Goal: Obtain resource: Download file/media

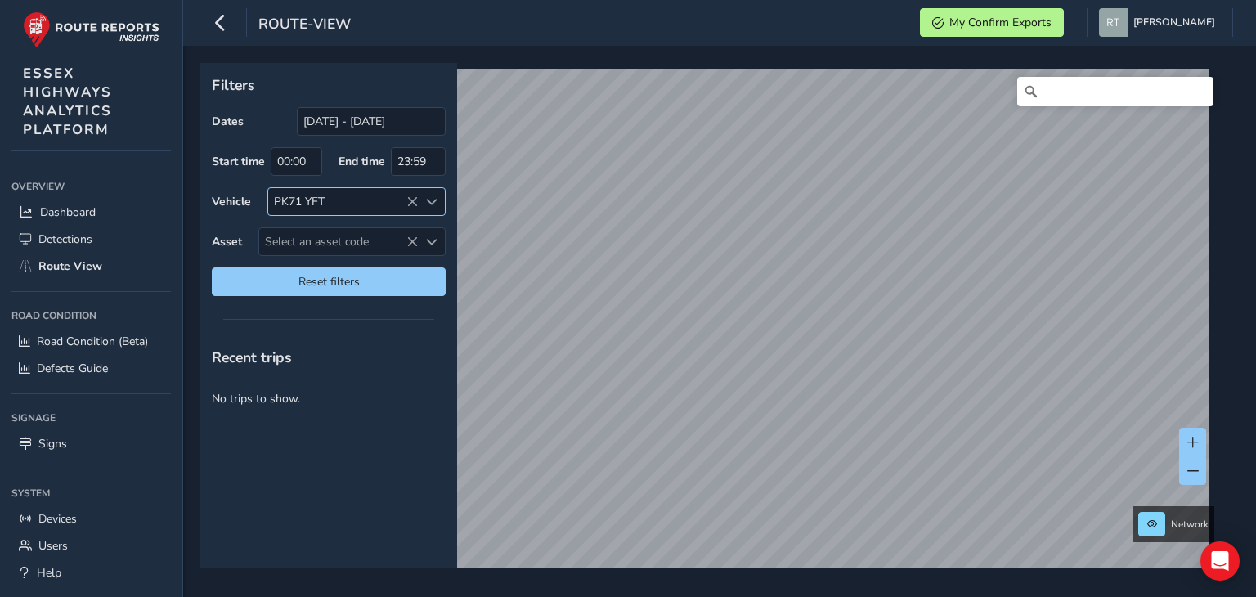
click at [413, 200] on icon at bounding box center [411, 201] width 11 height 11
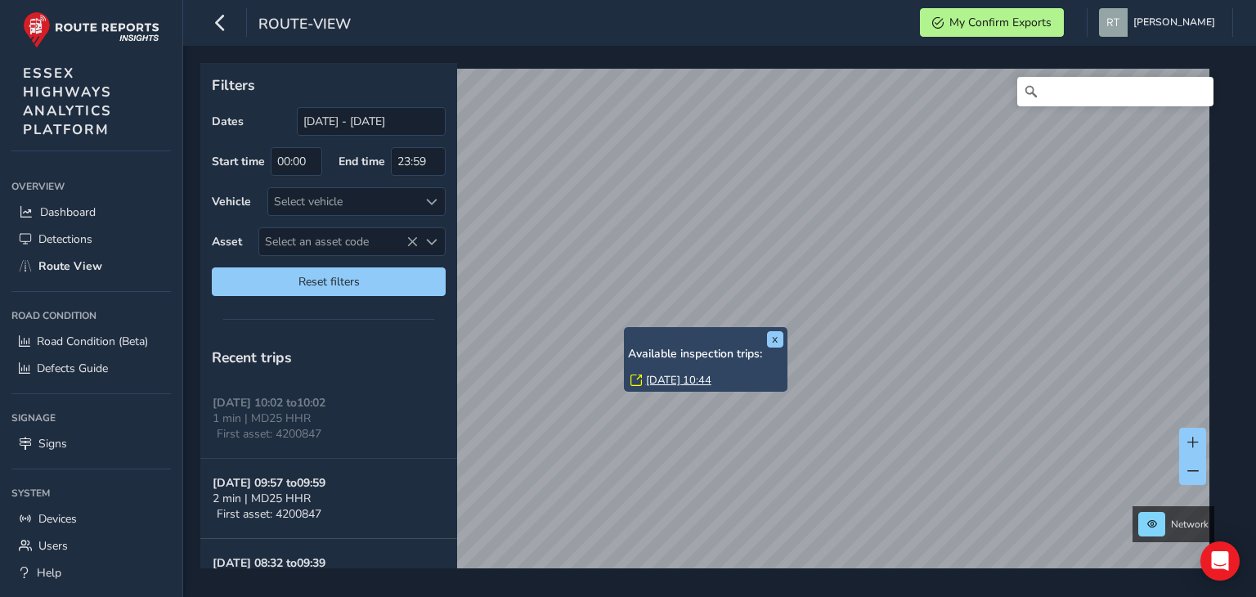
click at [682, 378] on link "[DATE] 10:44" at bounding box center [678, 380] width 65 height 15
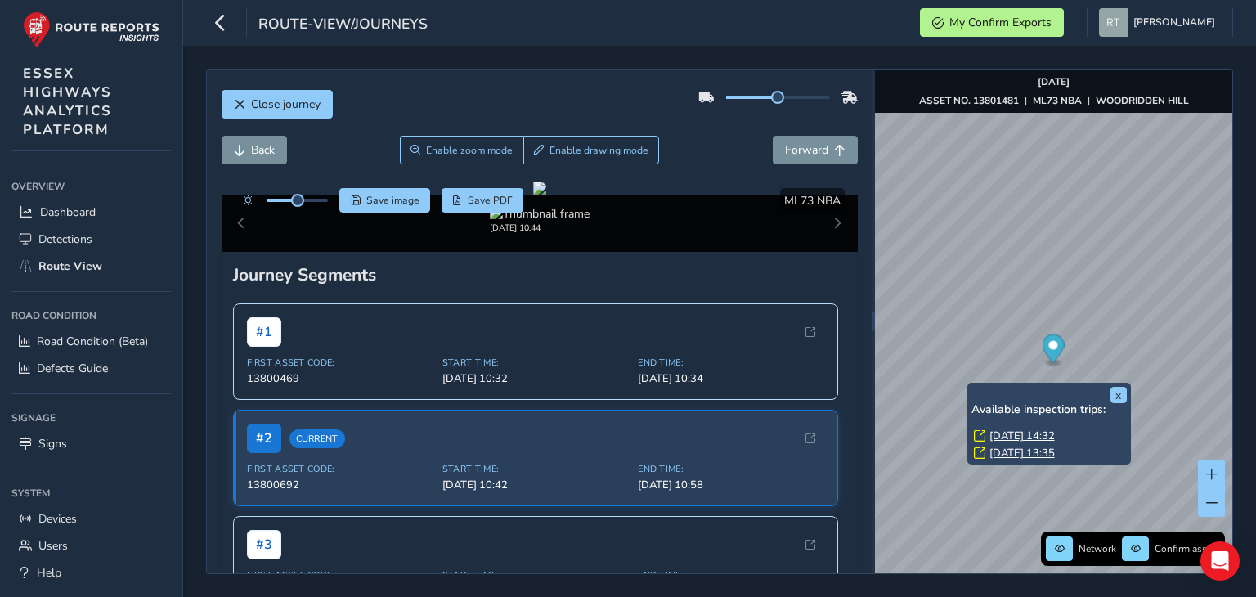
click at [1027, 433] on link "[DATE] 14:32" at bounding box center [1021, 436] width 65 height 15
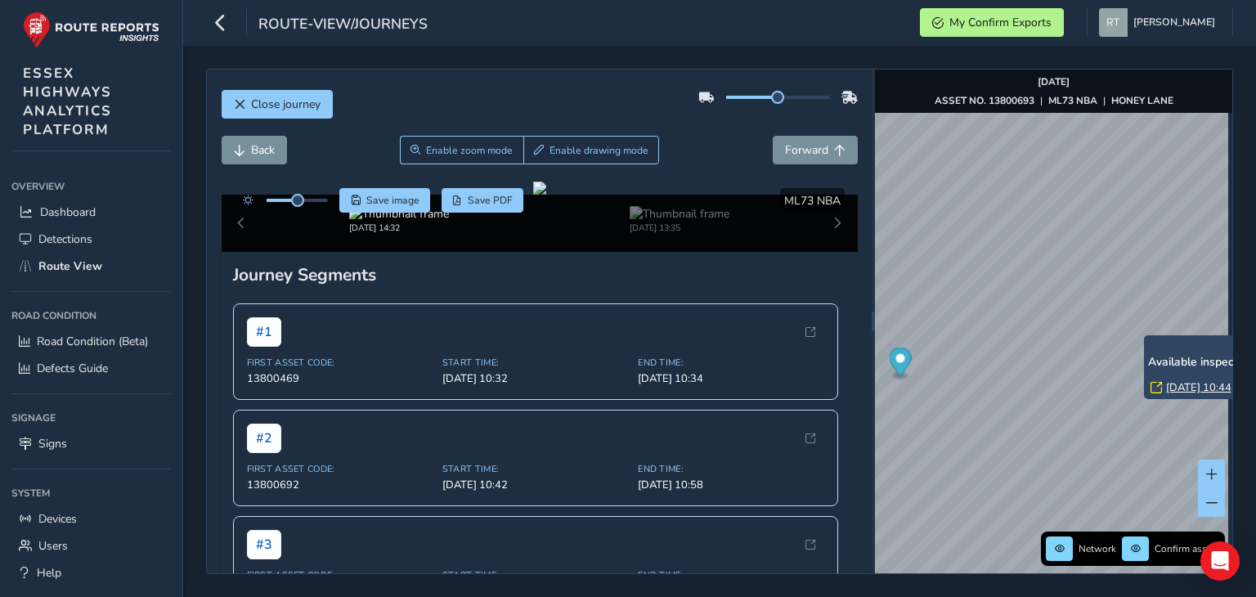
click at [1178, 387] on link "[DATE] 10:44" at bounding box center [1198, 387] width 65 height 15
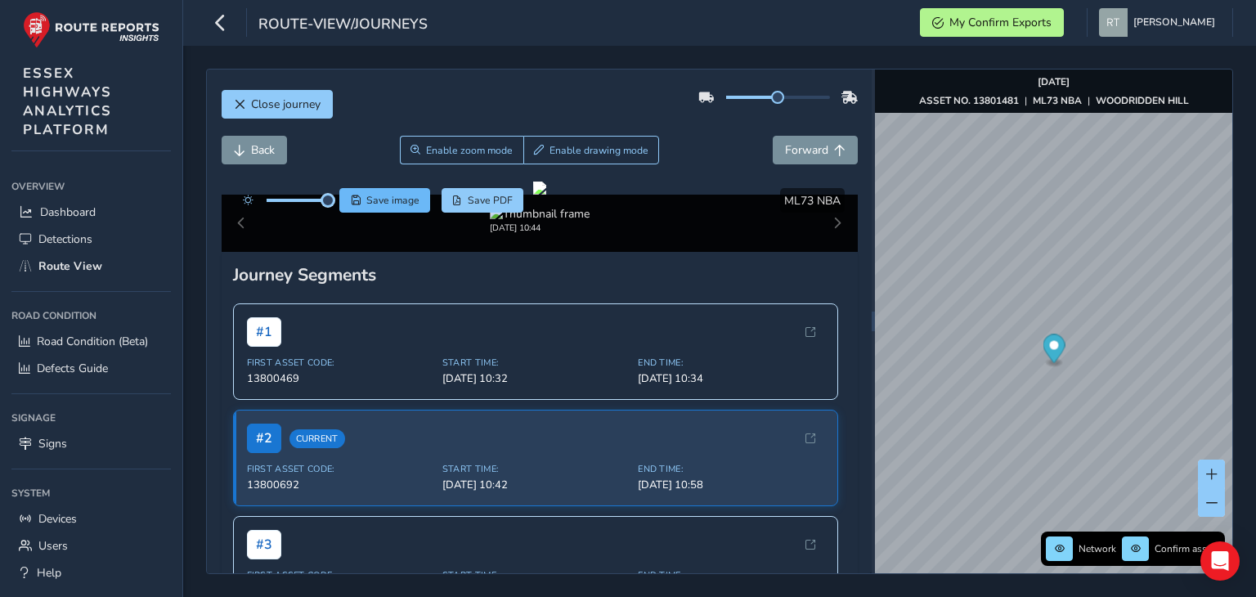
drag, startPoint x: 298, startPoint y: 204, endPoint x: 370, endPoint y: 209, distance: 71.4
click at [370, 209] on div "Save image Save PDF" at bounding box center [379, 200] width 289 height 25
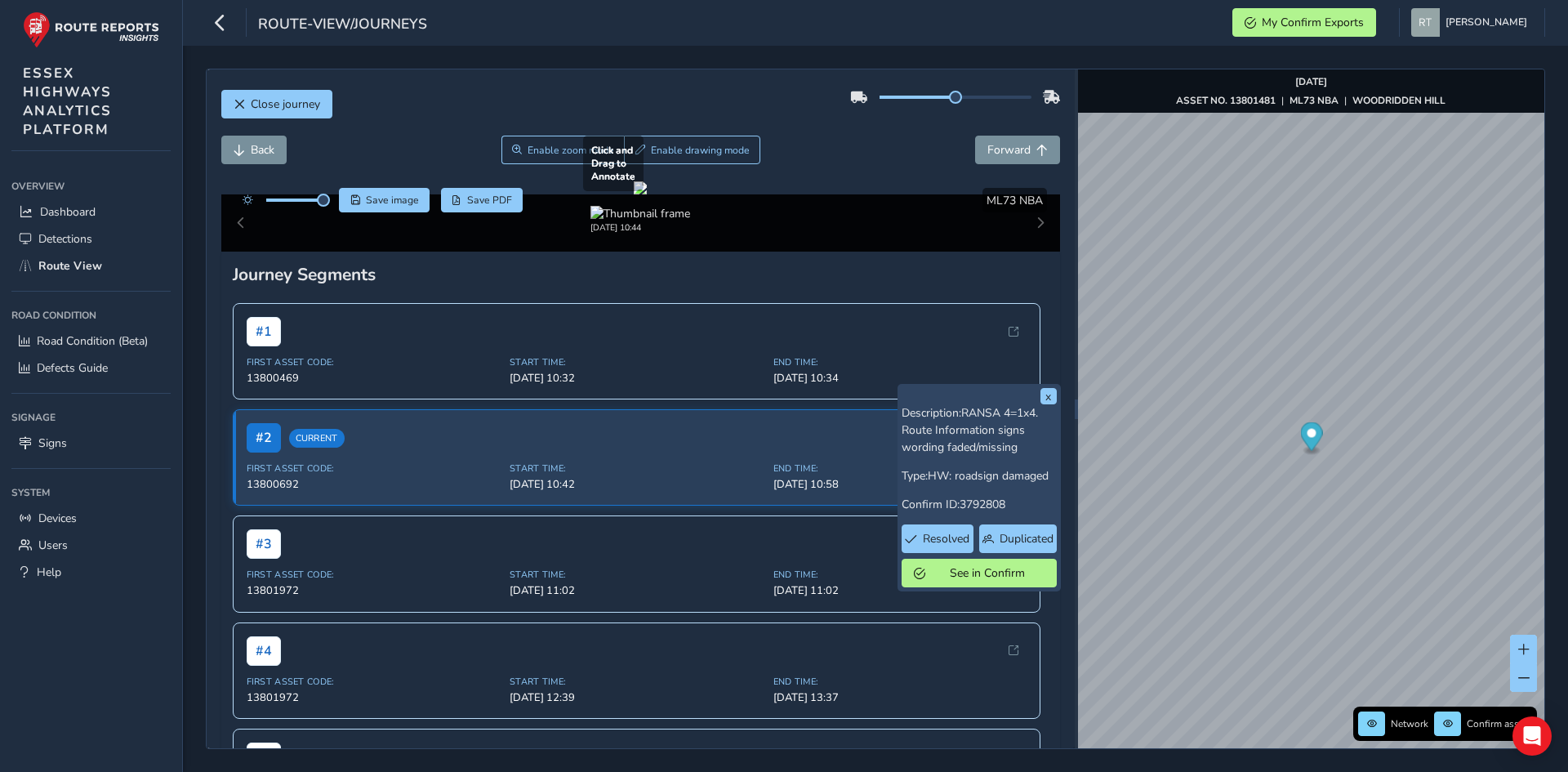
click at [634, 195] on div at bounding box center [640, 188] width 13 height 13
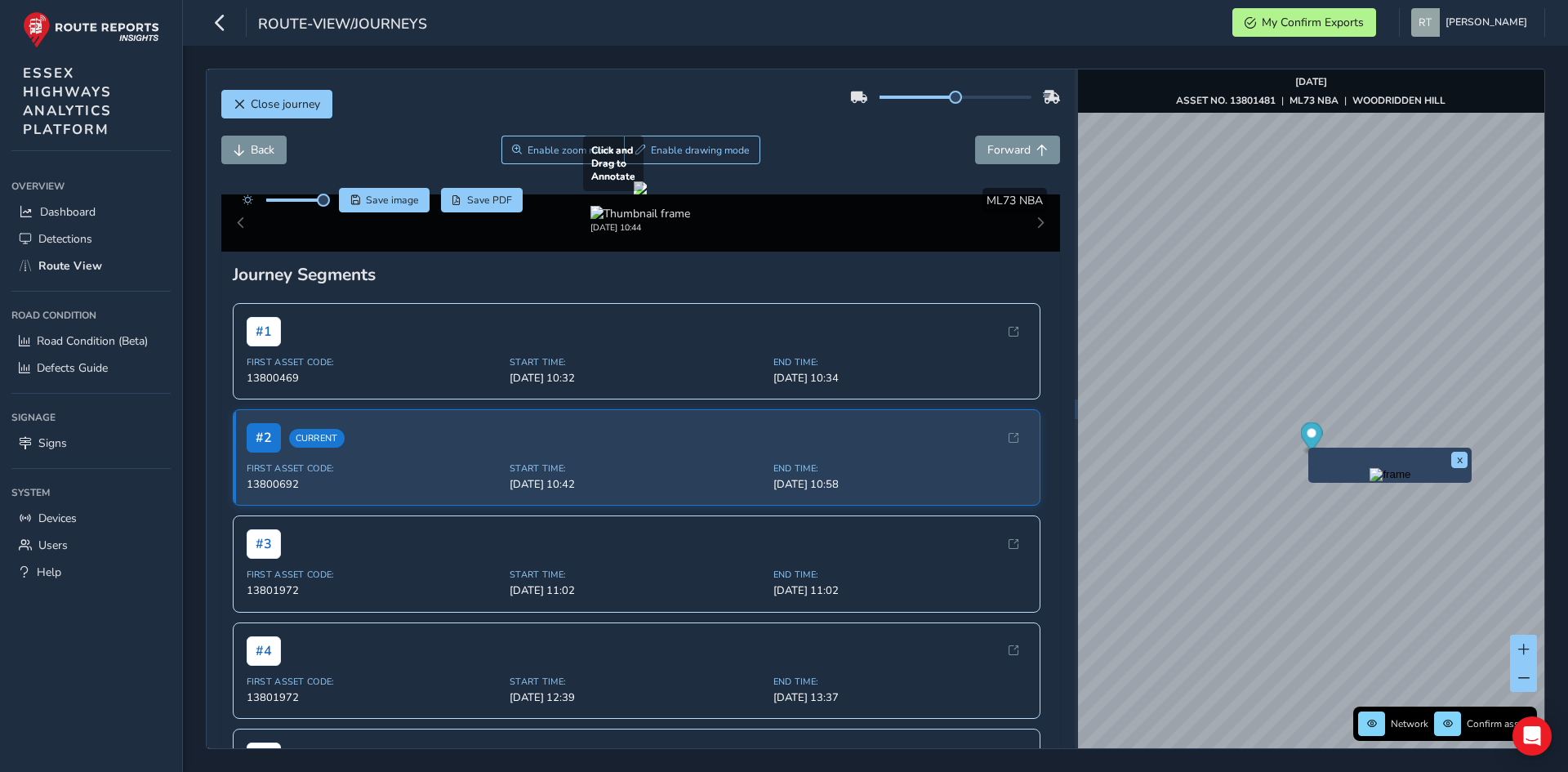
click at [647, 195] on div at bounding box center [640, 188] width 13 height 13
drag, startPoint x: 668, startPoint y: 504, endPoint x: 698, endPoint y: 500, distance: 30.3
click at [647, 195] on div at bounding box center [640, 188] width 13 height 13
click at [634, 195] on div at bounding box center [640, 188] width 13 height 13
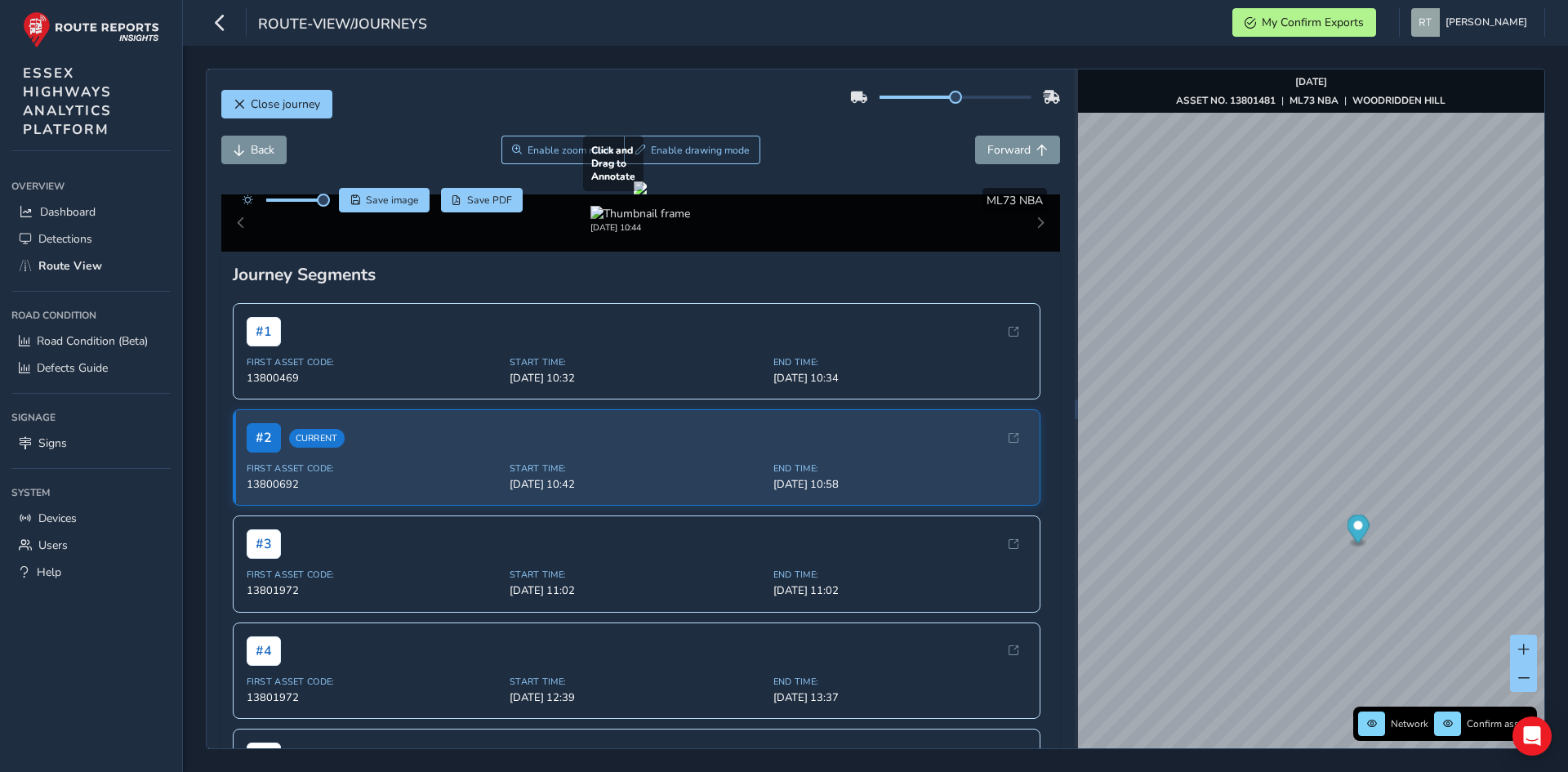
click at [647, 195] on div at bounding box center [640, 188] width 13 height 13
